Goal: Check status: Check status

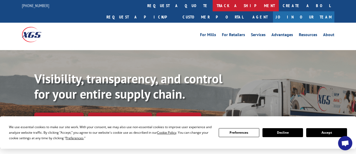
click at [213, 4] on link "track a shipment" at bounding box center [246, 5] width 66 height 11
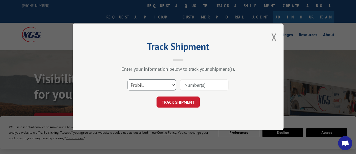
click at [161, 84] on select "Select category... Probill BOL PO" at bounding box center [152, 85] width 49 height 11
click at [165, 87] on select "Select category... Probill BOL PO" at bounding box center [152, 85] width 49 height 11
select select "bol"
click at [128, 80] on select "Select category... Probill BOL PO" at bounding box center [152, 85] width 49 height 11
click at [190, 84] on input at bounding box center [204, 85] width 49 height 11
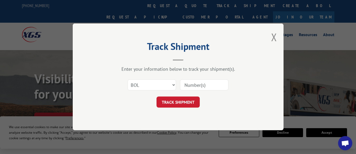
paste input "17410135"
type input "17410135"
click at [188, 99] on button "TRACK SHIPMENT" at bounding box center [178, 102] width 43 height 11
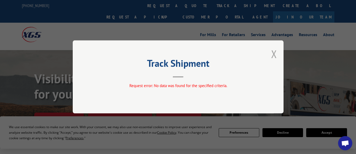
click at [276, 51] on button "Close modal" at bounding box center [274, 54] width 6 height 14
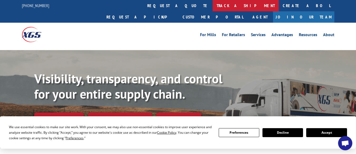
click at [213, 7] on link "track a shipment" at bounding box center [246, 5] width 66 height 11
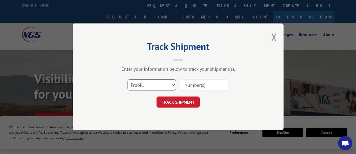
click at [141, 88] on select "Select category... Probill BOL PO" at bounding box center [152, 85] width 49 height 11
select select "po"
click at [128, 80] on select "Select category... Probill BOL PO" at bounding box center [152, 85] width 49 height 11
click at [188, 85] on input at bounding box center [204, 85] width 49 height 11
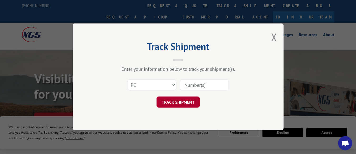
paste input "14577068"
type input "14577068"
click at [182, 103] on button "TRACK SHIPMENT" at bounding box center [178, 102] width 43 height 11
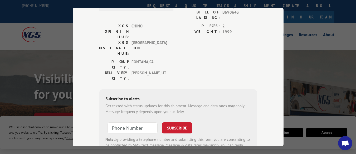
scroll to position [26, 0]
